Goal: Task Accomplishment & Management: Manage account settings

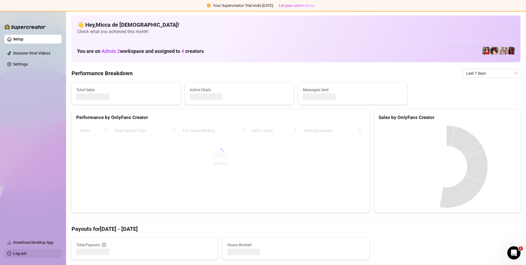
click at [25, 254] on link "Log out" at bounding box center [19, 253] width 13 height 4
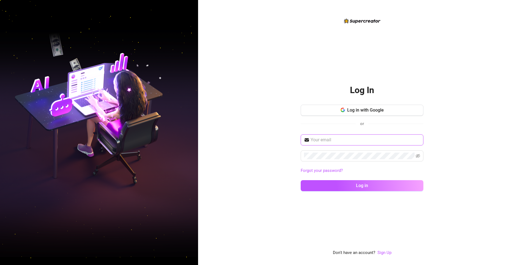
click at [352, 138] on input "text" at bounding box center [366, 140] width 110 height 7
type input "jerick23constantino@gmail.com"
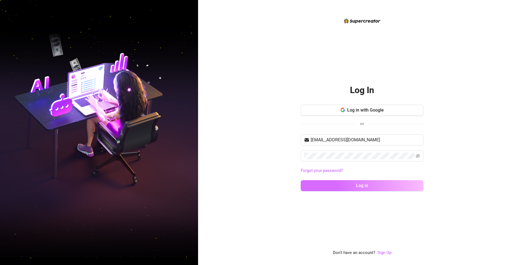
click at [366, 189] on button "Log in" at bounding box center [362, 185] width 123 height 11
